Goal: Task Accomplishment & Management: Manage account settings

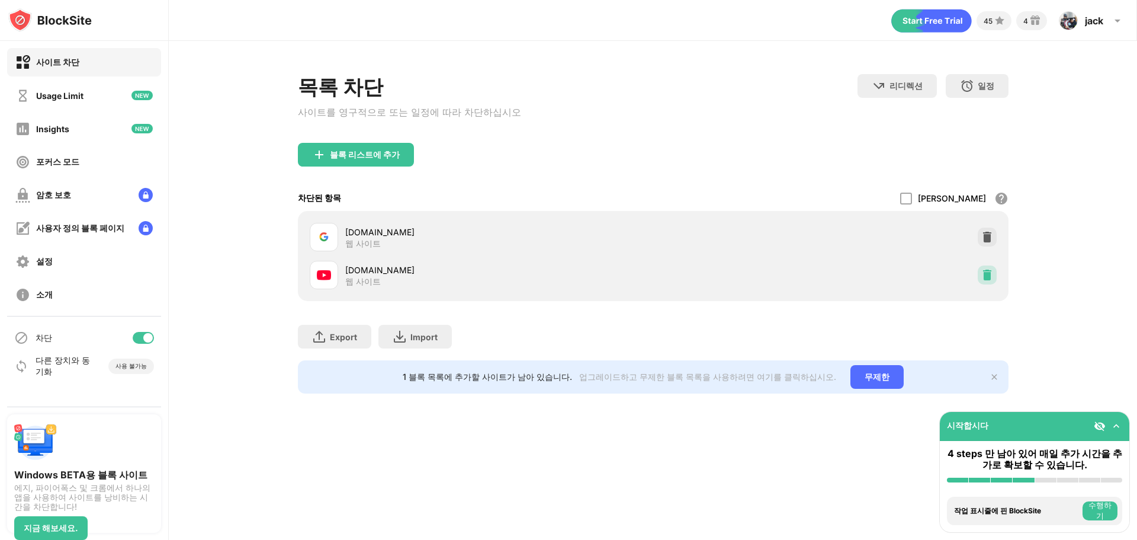
click at [986, 281] on img at bounding box center [988, 275] width 12 height 12
